Goal: Check status

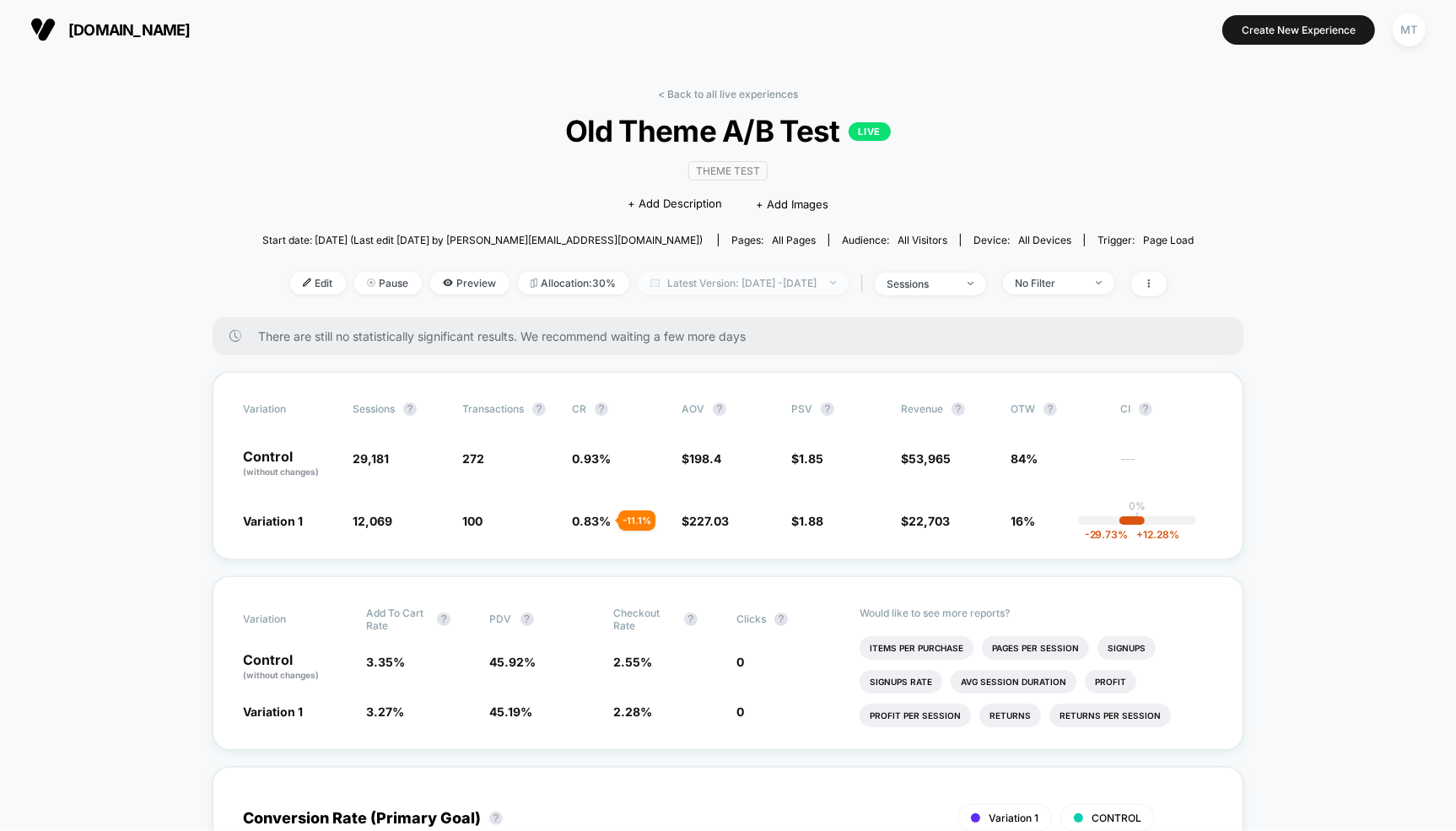
click at [722, 281] on span "Latest Version: [DATE] - [DATE]" at bounding box center [743, 283] width 211 height 23
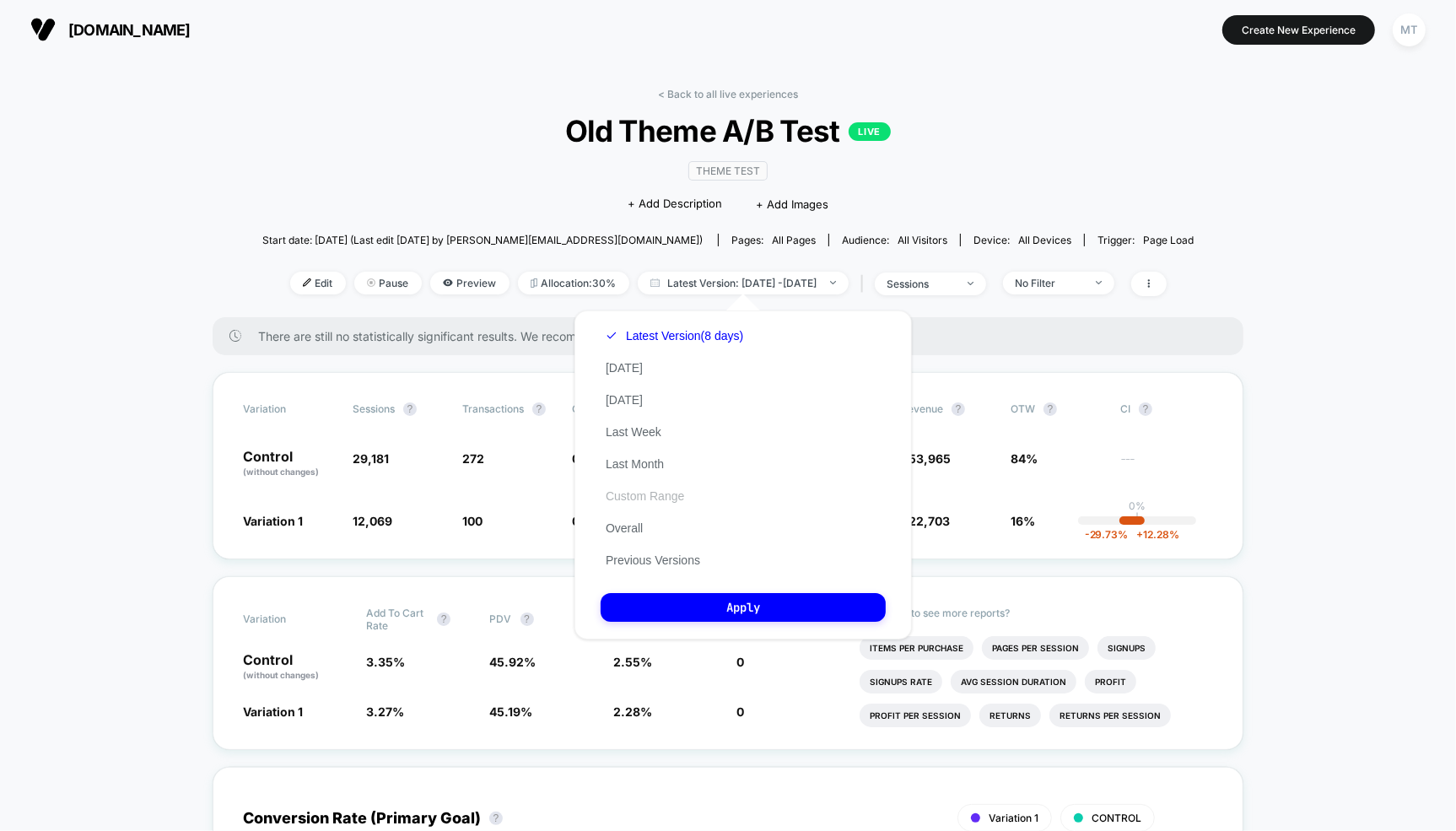
click at [627, 493] on button "Custom Range" at bounding box center [645, 496] width 89 height 15
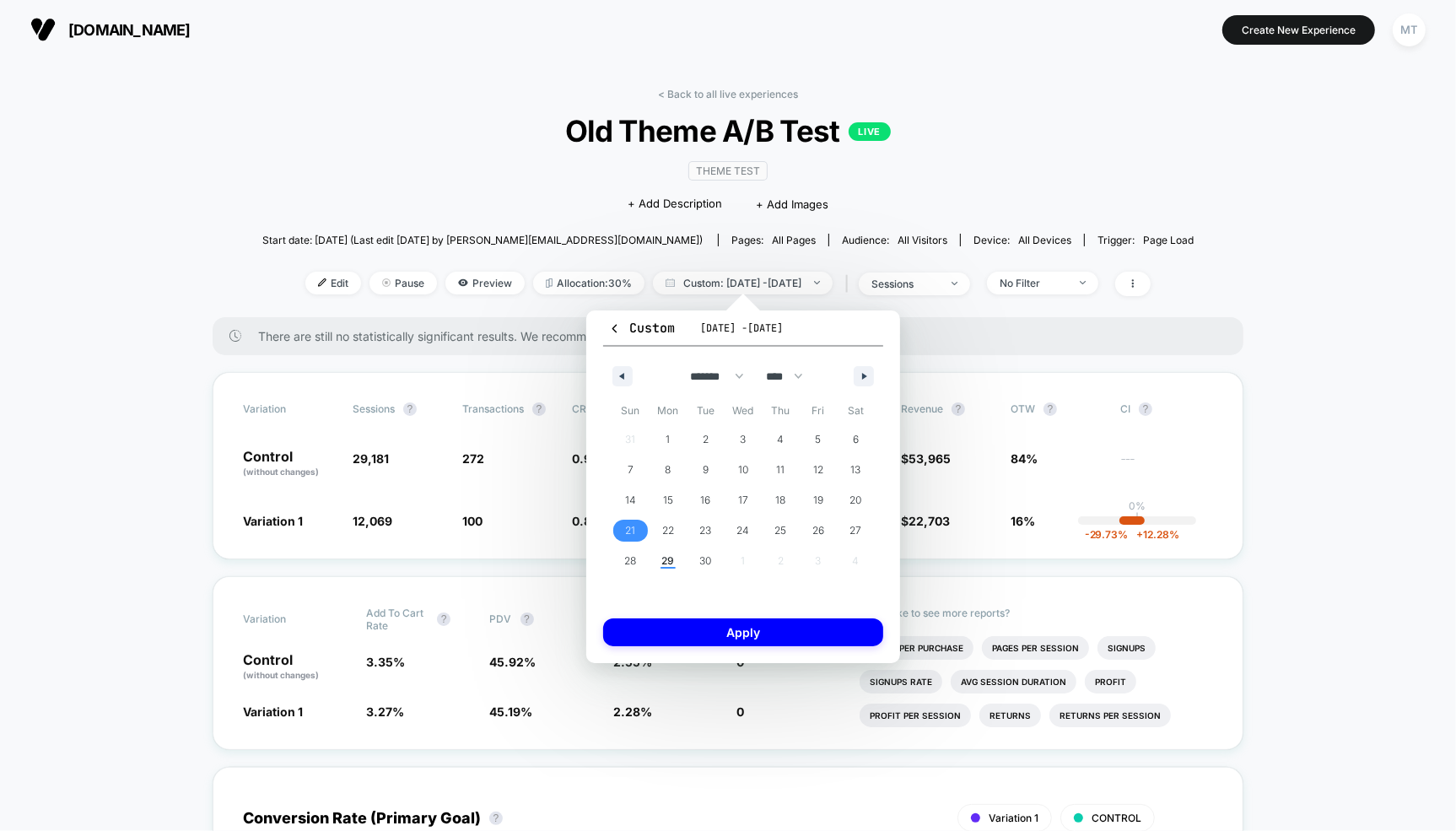
click at [626, 529] on span "21" at bounding box center [629, 530] width 10 height 30
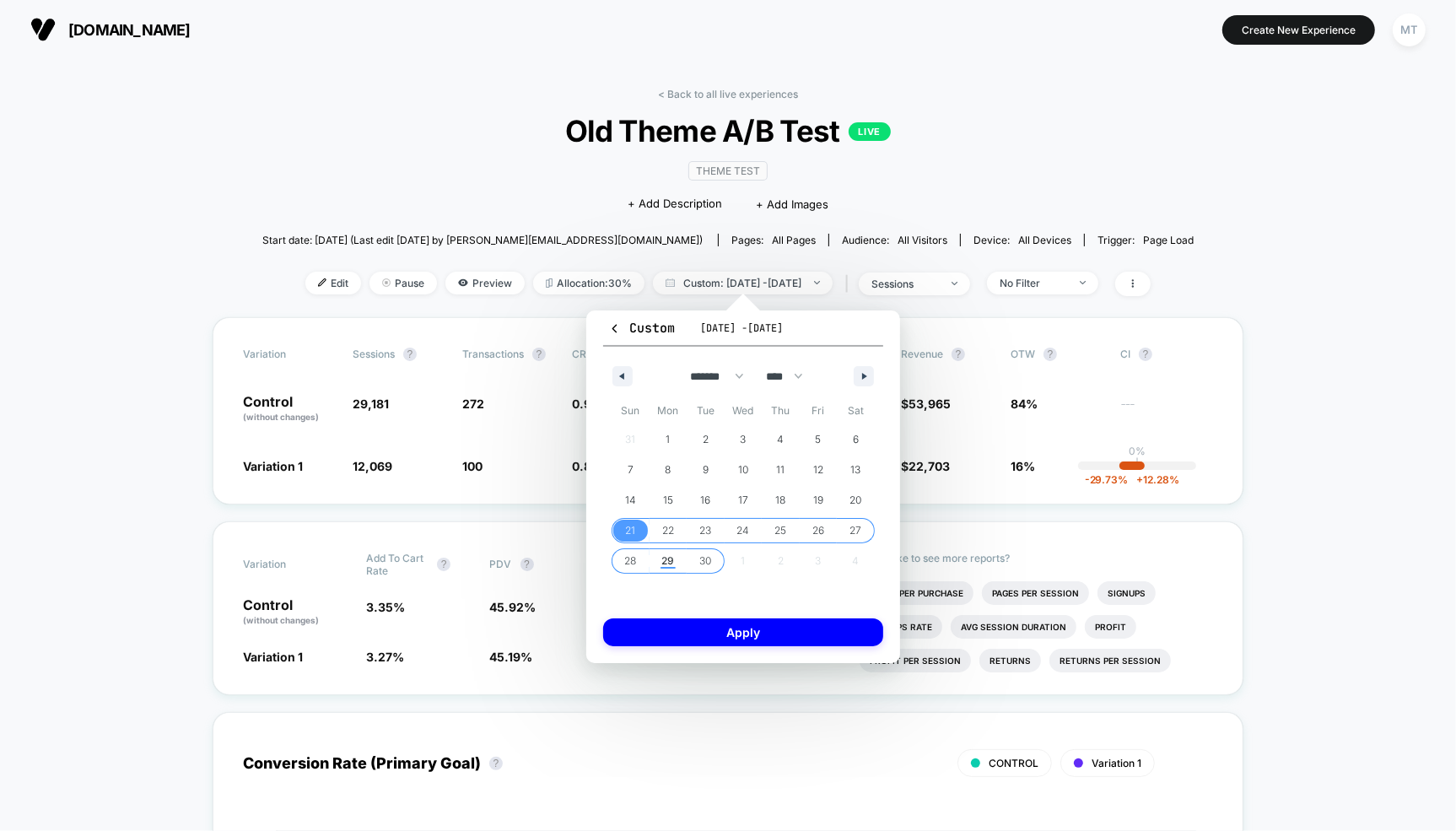
click at [695, 558] on span "30" at bounding box center [705, 561] width 38 height 22
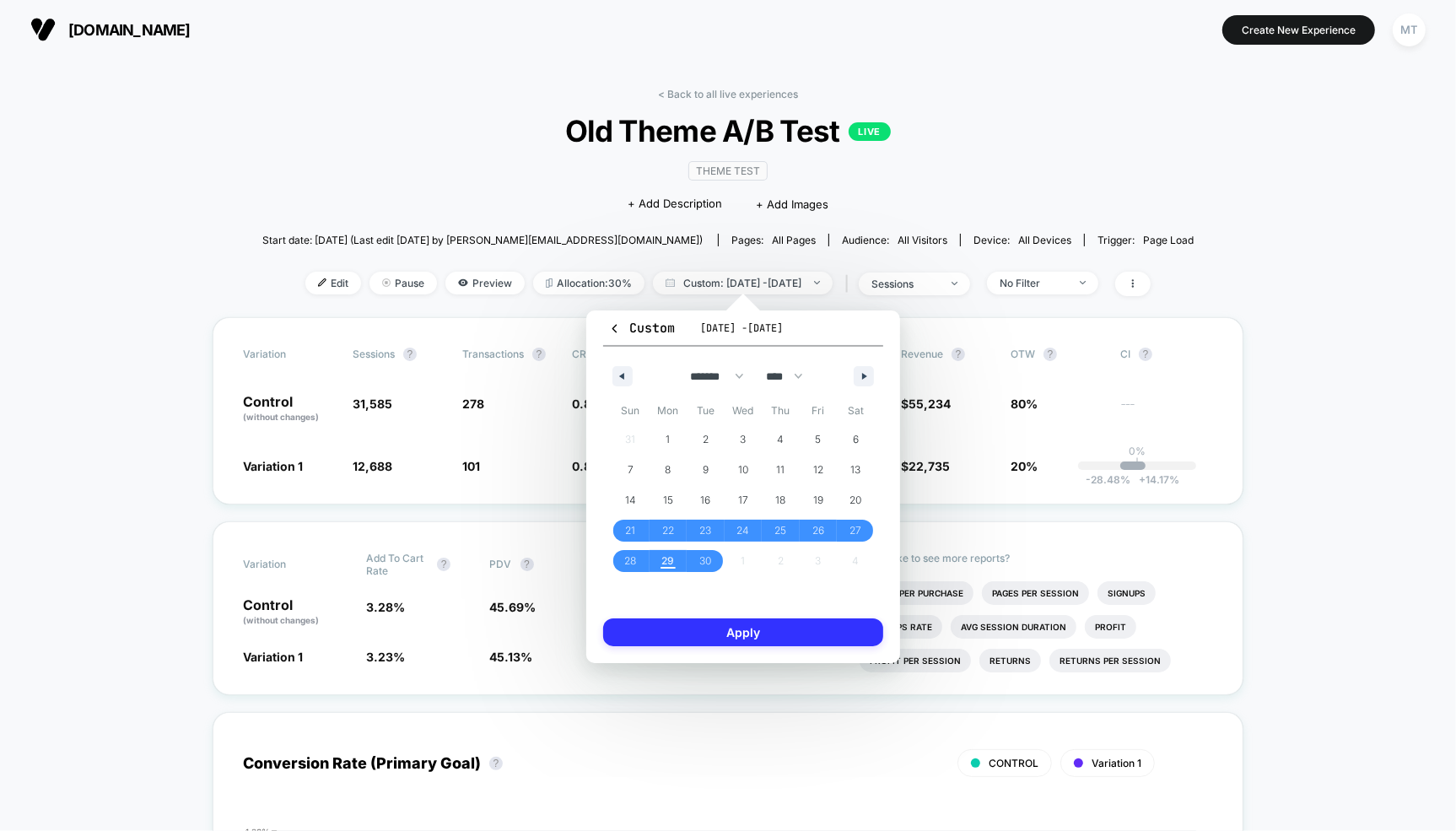
click at [701, 638] on button "Apply" at bounding box center [743, 632] width 280 height 27
